Goal: Navigation & Orientation: Find specific page/section

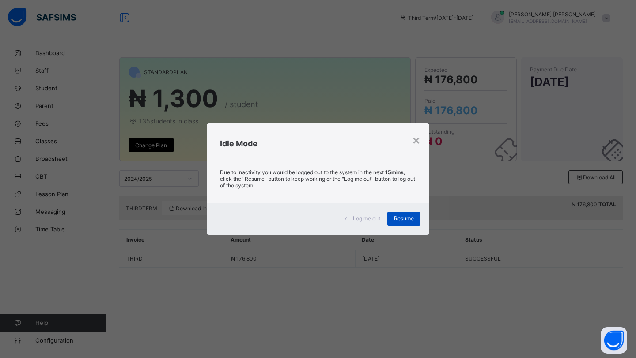
click at [409, 219] on span "Resume" at bounding box center [404, 218] width 20 height 7
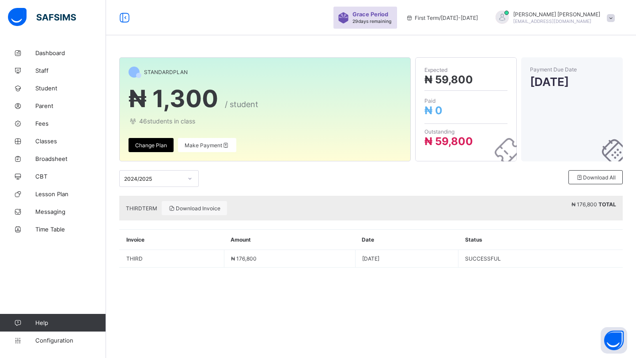
click at [134, 121] on icon at bounding box center [132, 121] width 9 height 8
click at [41, 145] on link "Classes" at bounding box center [53, 141] width 106 height 18
